Goal: Transaction & Acquisition: Book appointment/travel/reservation

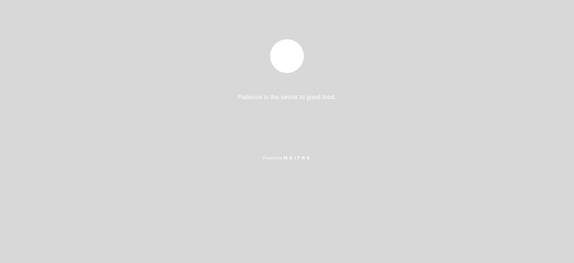
select select "es"
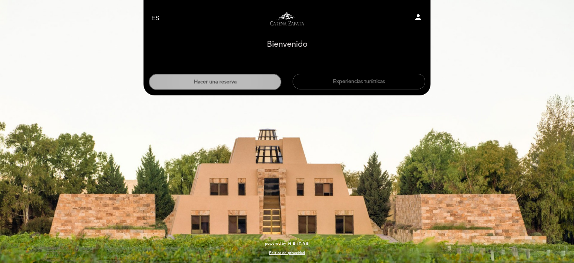
click at [247, 85] on button "Hacer una reserva" at bounding box center [215, 82] width 133 height 16
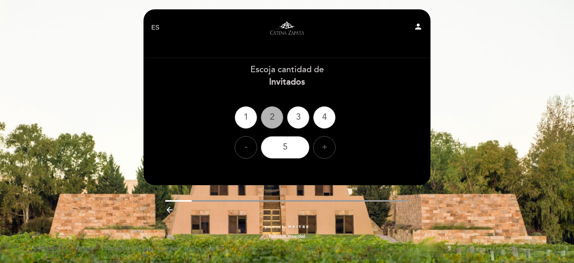
click at [273, 118] on div "2" at bounding box center [272, 117] width 22 height 22
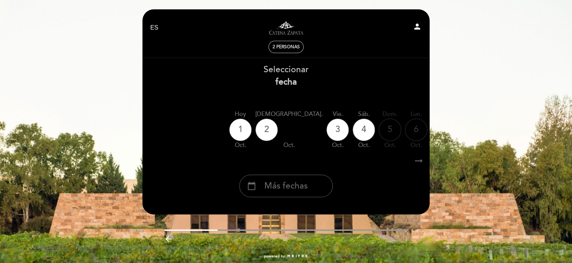
click at [379, 129] on div "5" at bounding box center [390, 130] width 22 height 22
click at [353, 126] on div "4" at bounding box center [364, 130] width 22 height 22
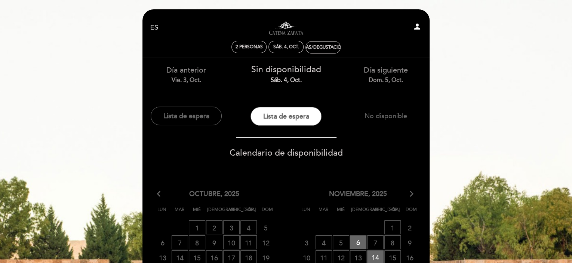
click at [246, 226] on span "4 LISTA DE ESPERA" at bounding box center [248, 227] width 16 height 14
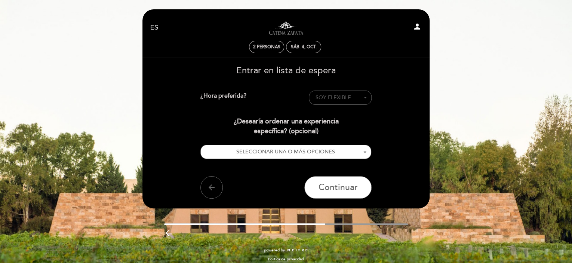
click at [358, 99] on span "SOY FLEXIBLE" at bounding box center [340, 97] width 50 height 7
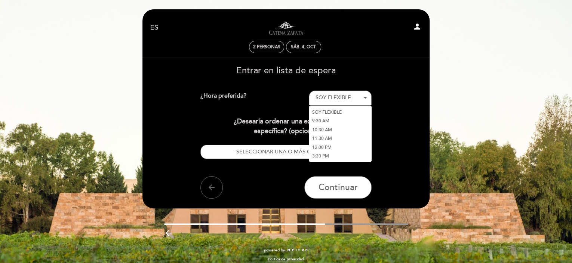
click at [344, 156] on link "3:30 PM" at bounding box center [340, 156] width 63 height 9
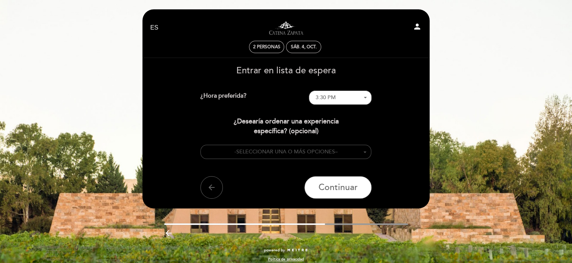
click at [319, 149] on span "SELECCIONAR UNA O MÁS OPCIONES" at bounding box center [285, 151] width 99 height 6
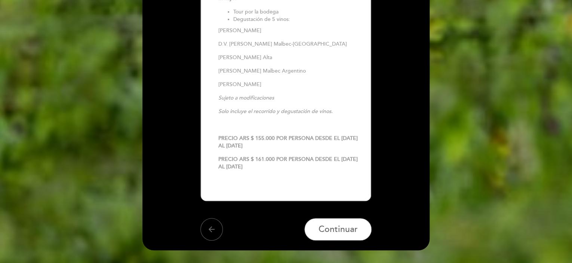
scroll to position [1496, 0]
